Goal: Find specific page/section: Find specific page/section

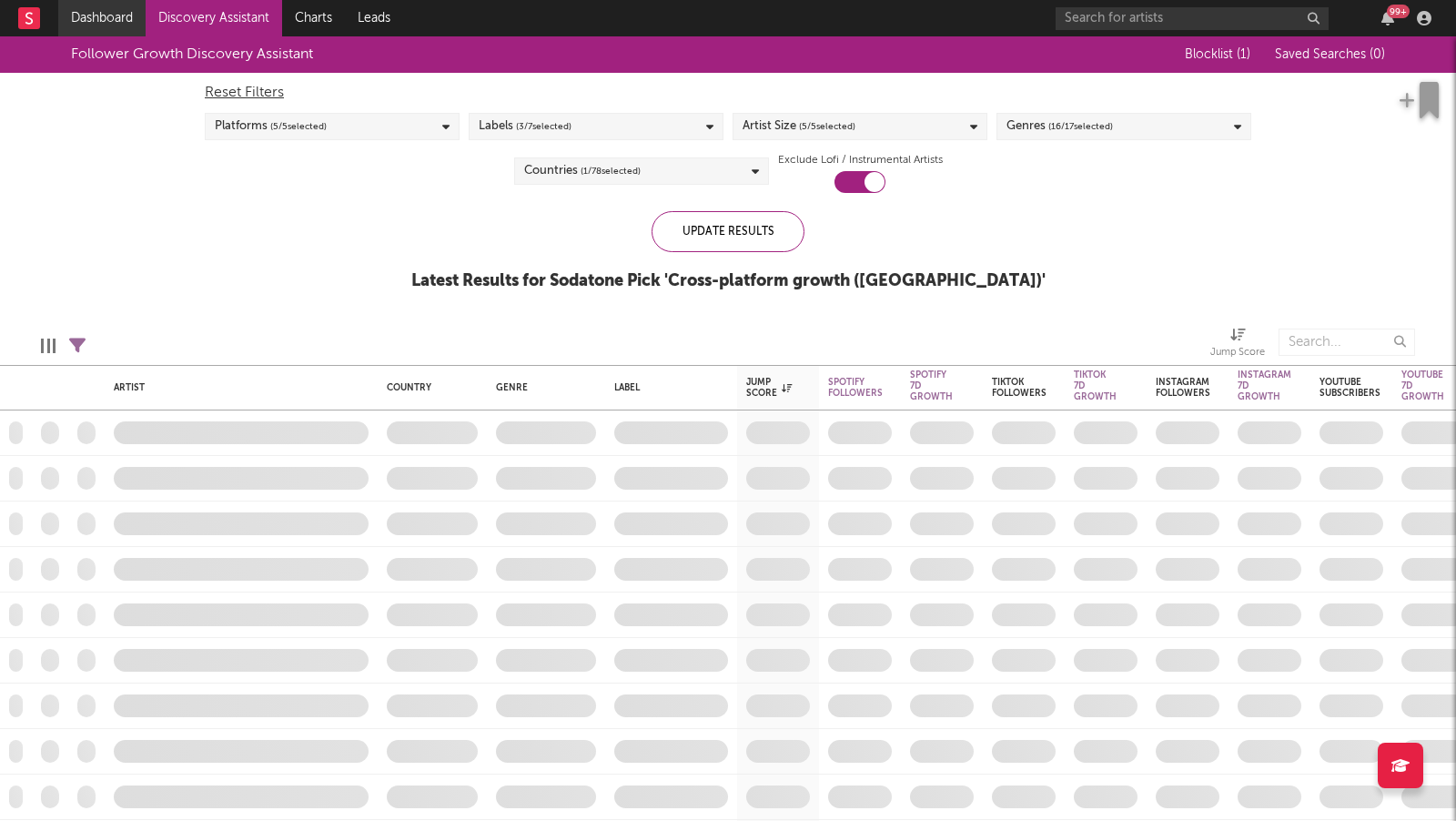
click at [109, 28] on link "Dashboard" at bounding box center [102, 18] width 87 height 37
